Goal: Information Seeking & Learning: Find specific page/section

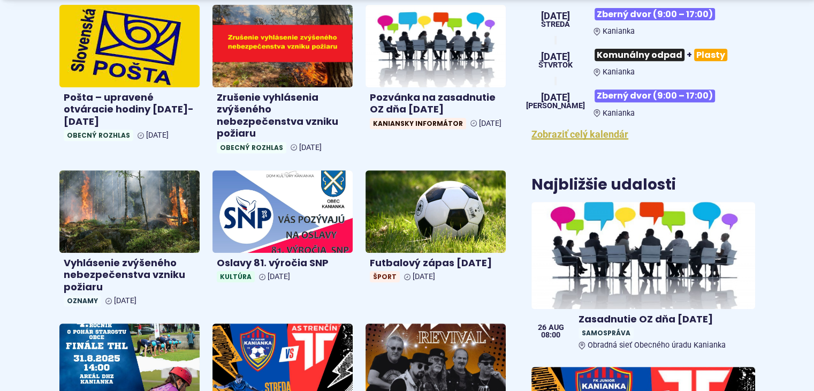
scroll to position [472, 0]
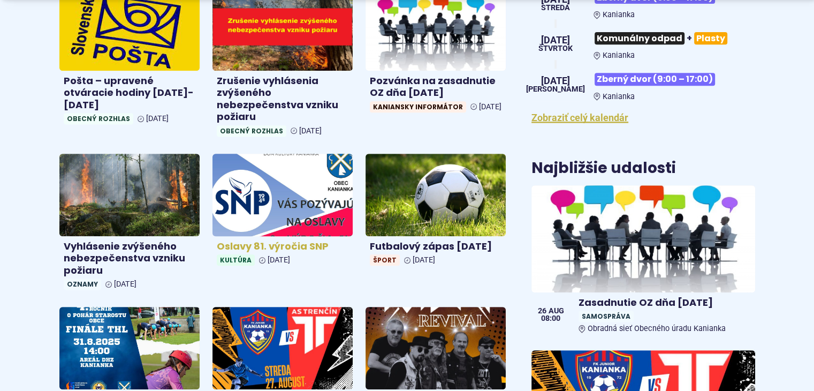
click at [281, 194] on img at bounding box center [283, 194] width 162 height 95
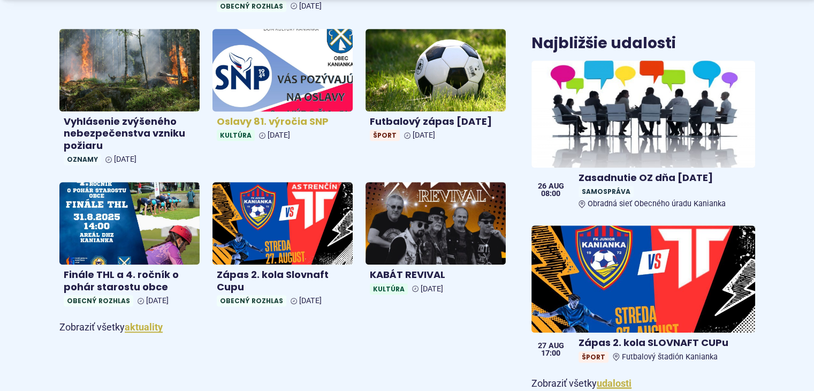
scroll to position [599, 0]
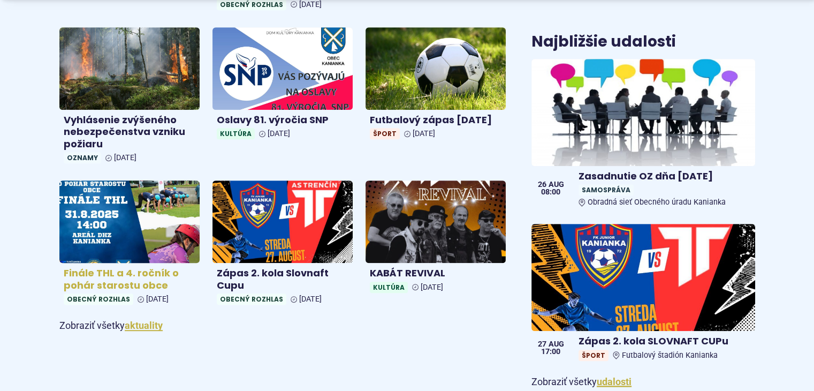
click at [133, 229] on img at bounding box center [130, 221] width 162 height 95
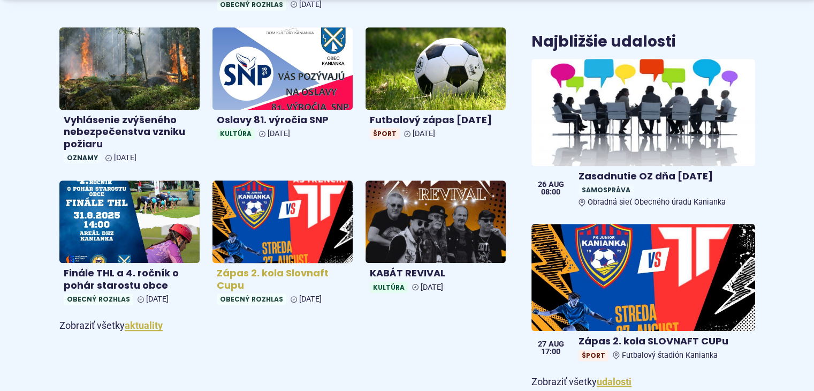
click at [297, 223] on img at bounding box center [283, 221] width 162 height 95
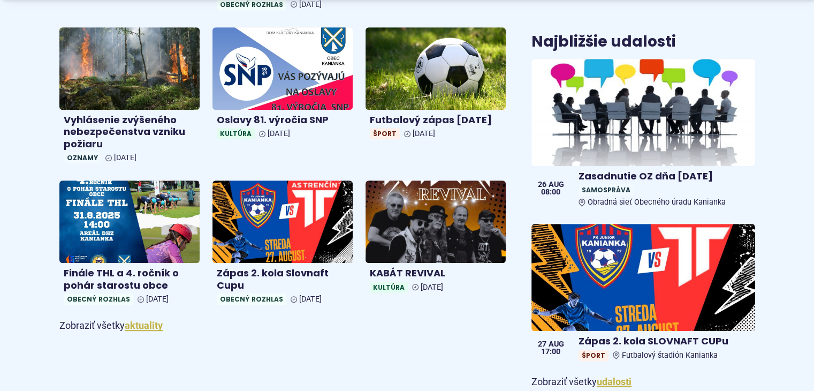
click at [0, 3] on body "Na zabezpečenie funkčnosti a anonymnú analýzu návštevnosti táto webstránka ukla…" at bounding box center [407, 304] width 814 height 1807
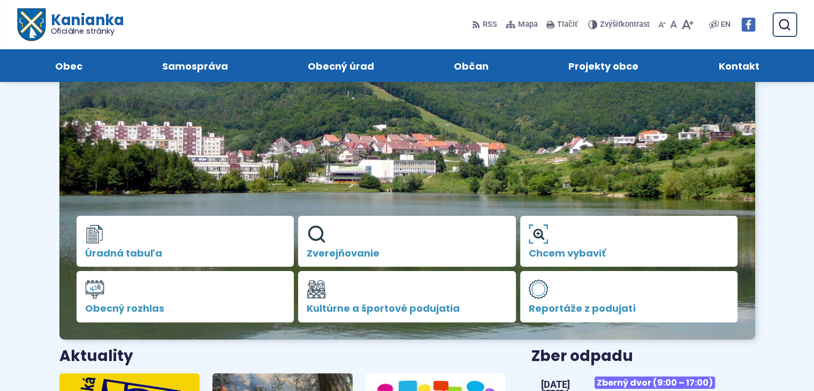
scroll to position [75, 0]
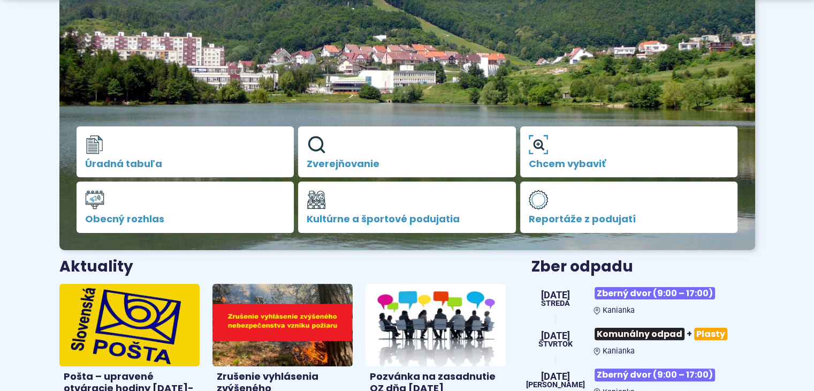
scroll to position [188, 0]
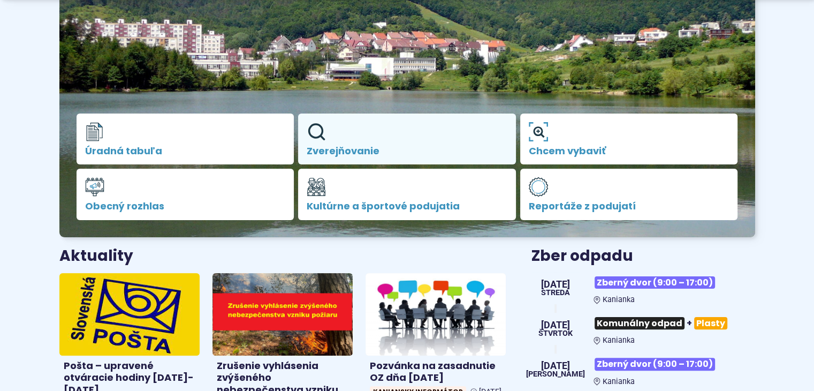
click at [323, 136] on icon at bounding box center [316, 131] width 19 height 19
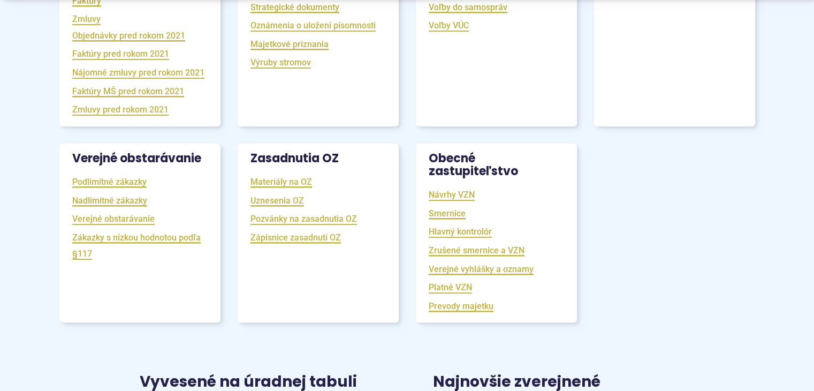
scroll to position [347, 0]
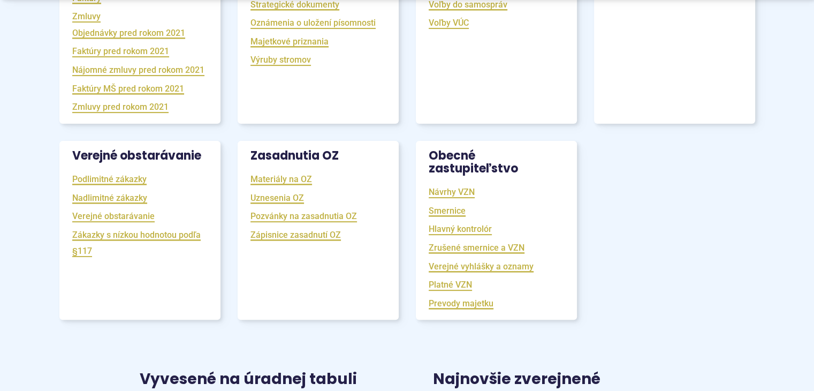
click at [321, 171] on h3 "Zasadnutia OZ" at bounding box center [318, 156] width 161 height 30
click at [325, 241] on link "Zápisnice zasadnutí OZ" at bounding box center [295, 234] width 90 height 12
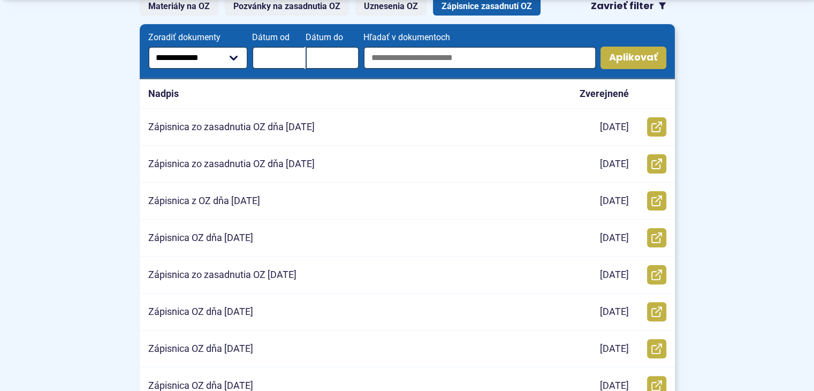
scroll to position [244, 0]
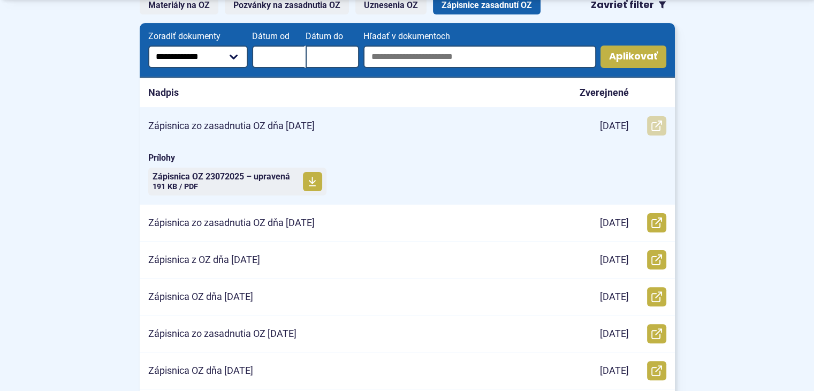
click at [657, 126] on icon at bounding box center [656, 125] width 11 height 11
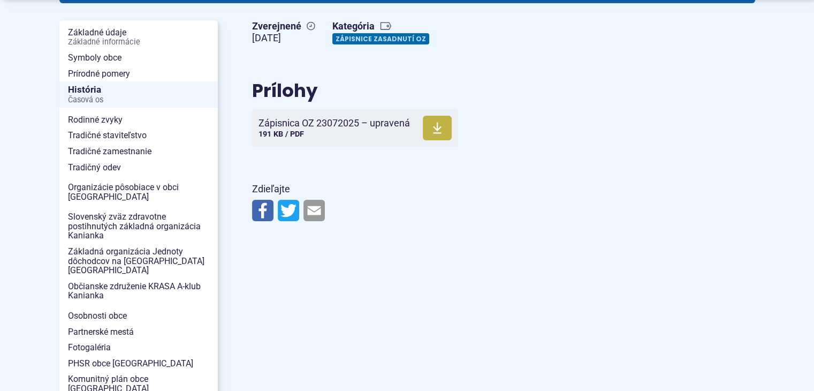
scroll to position [199, 0]
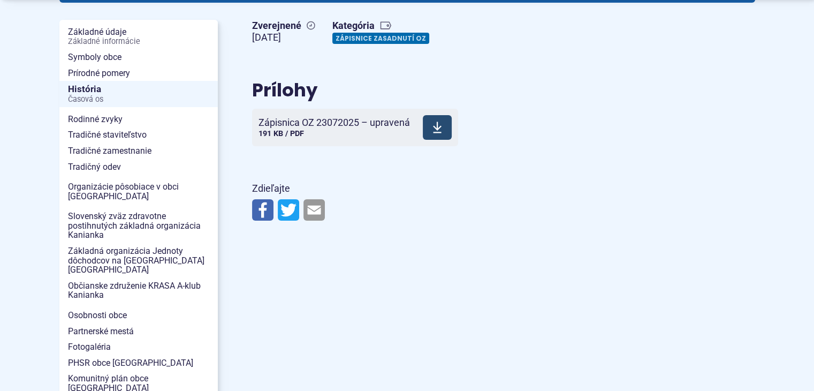
click at [438, 133] on use at bounding box center [437, 127] width 9 height 11
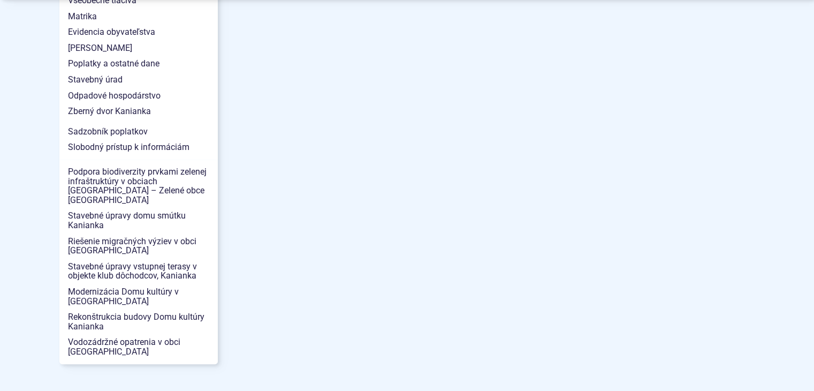
scroll to position [1059, 0]
